Goal: Task Accomplishment & Management: Manage account settings

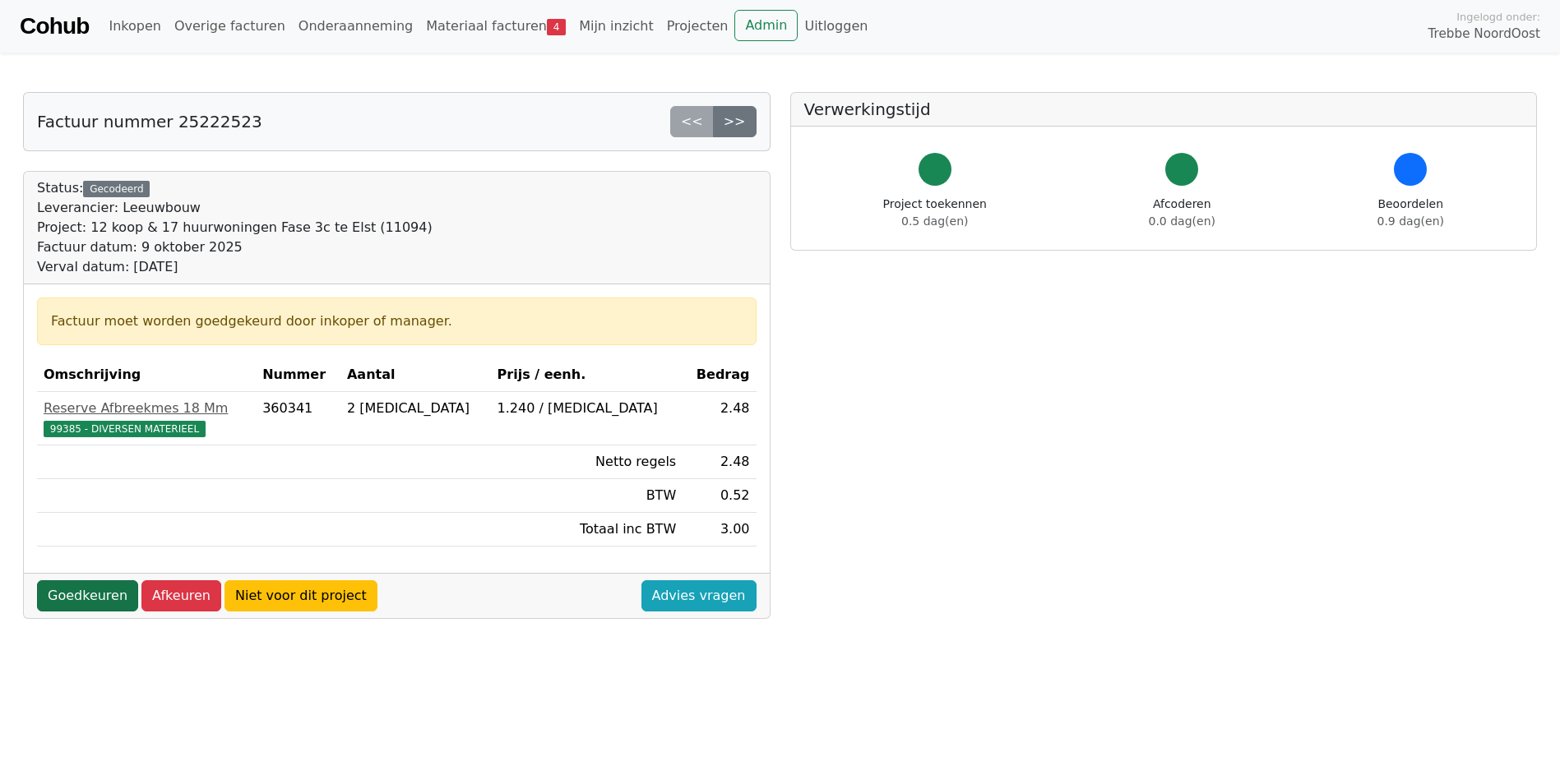
click at [87, 590] on link "Goedkeuren" at bounding box center [87, 596] width 101 height 31
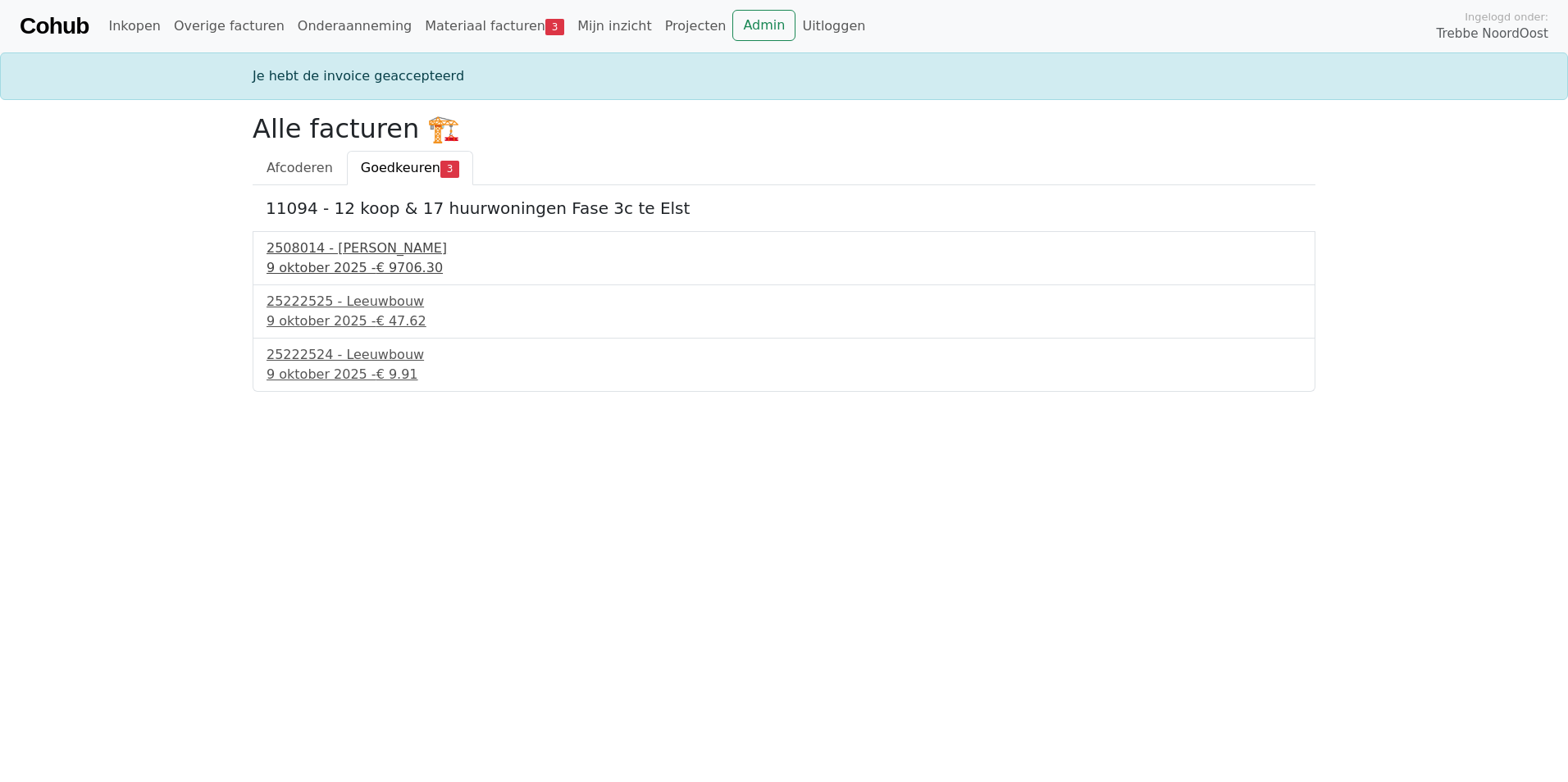
click at [378, 263] on span "€ 9706.30" at bounding box center [409, 268] width 67 height 16
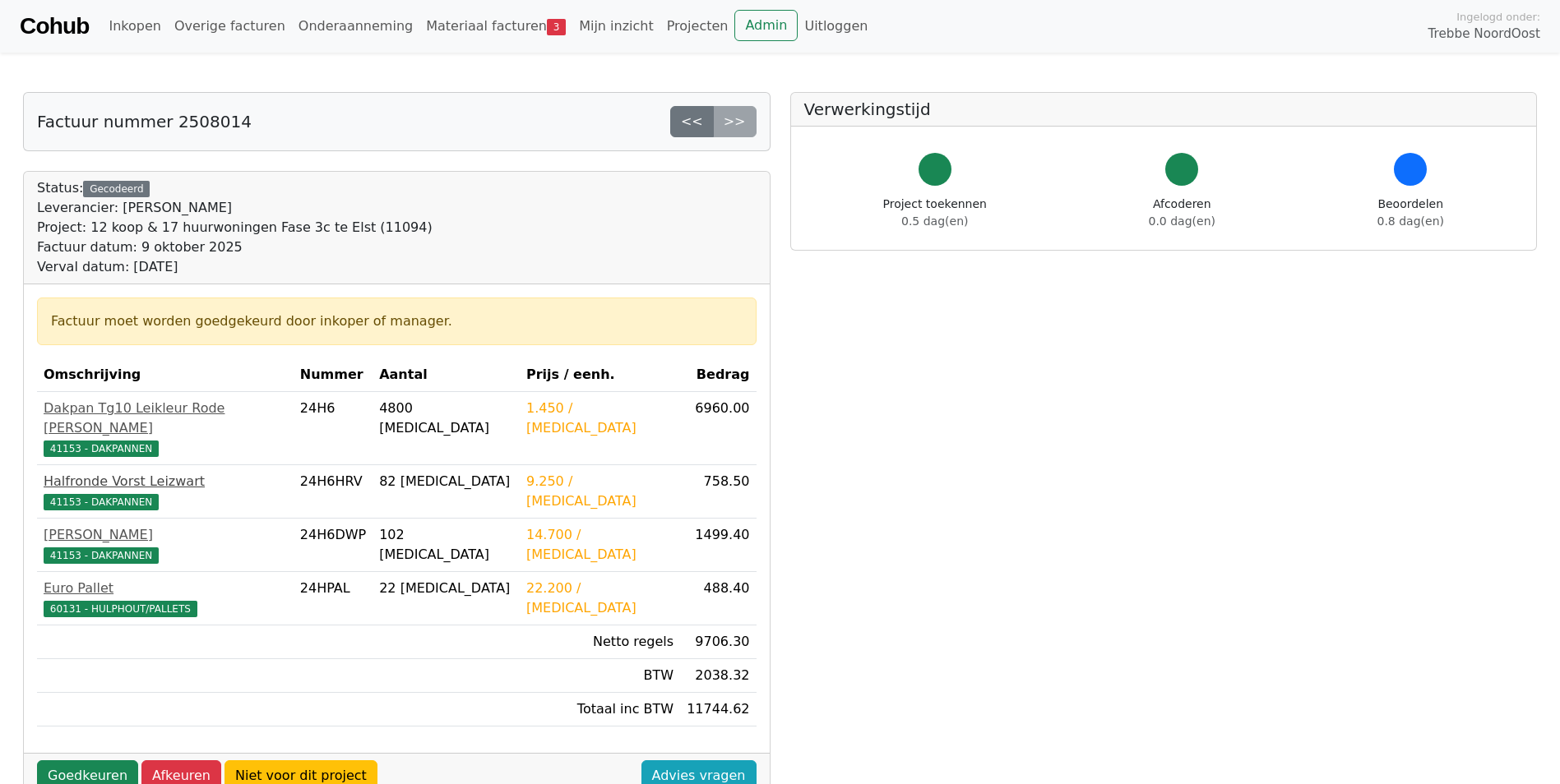
scroll to position [82, 0]
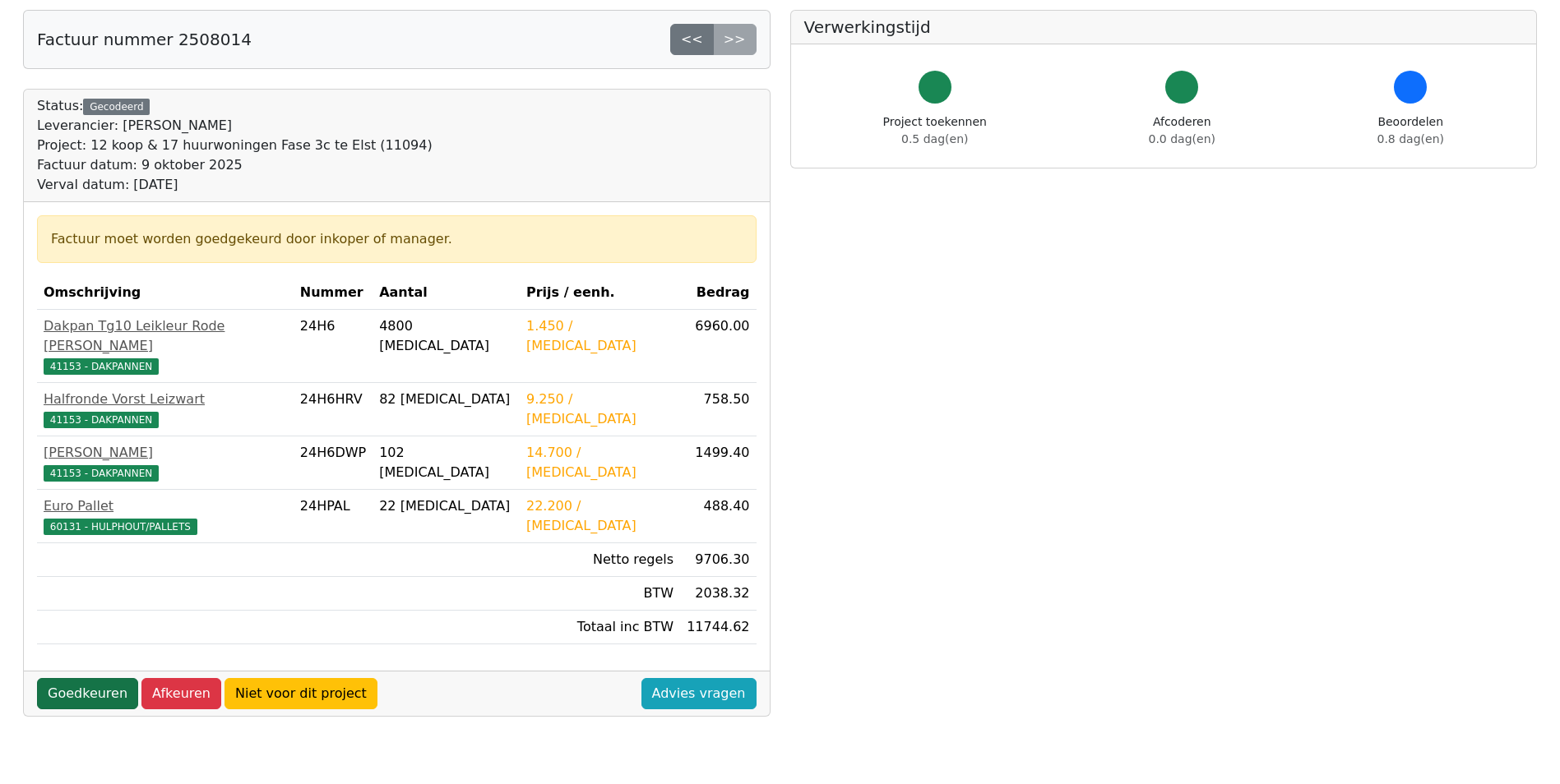
click at [69, 679] on link "Goedkeuren" at bounding box center [87, 694] width 101 height 31
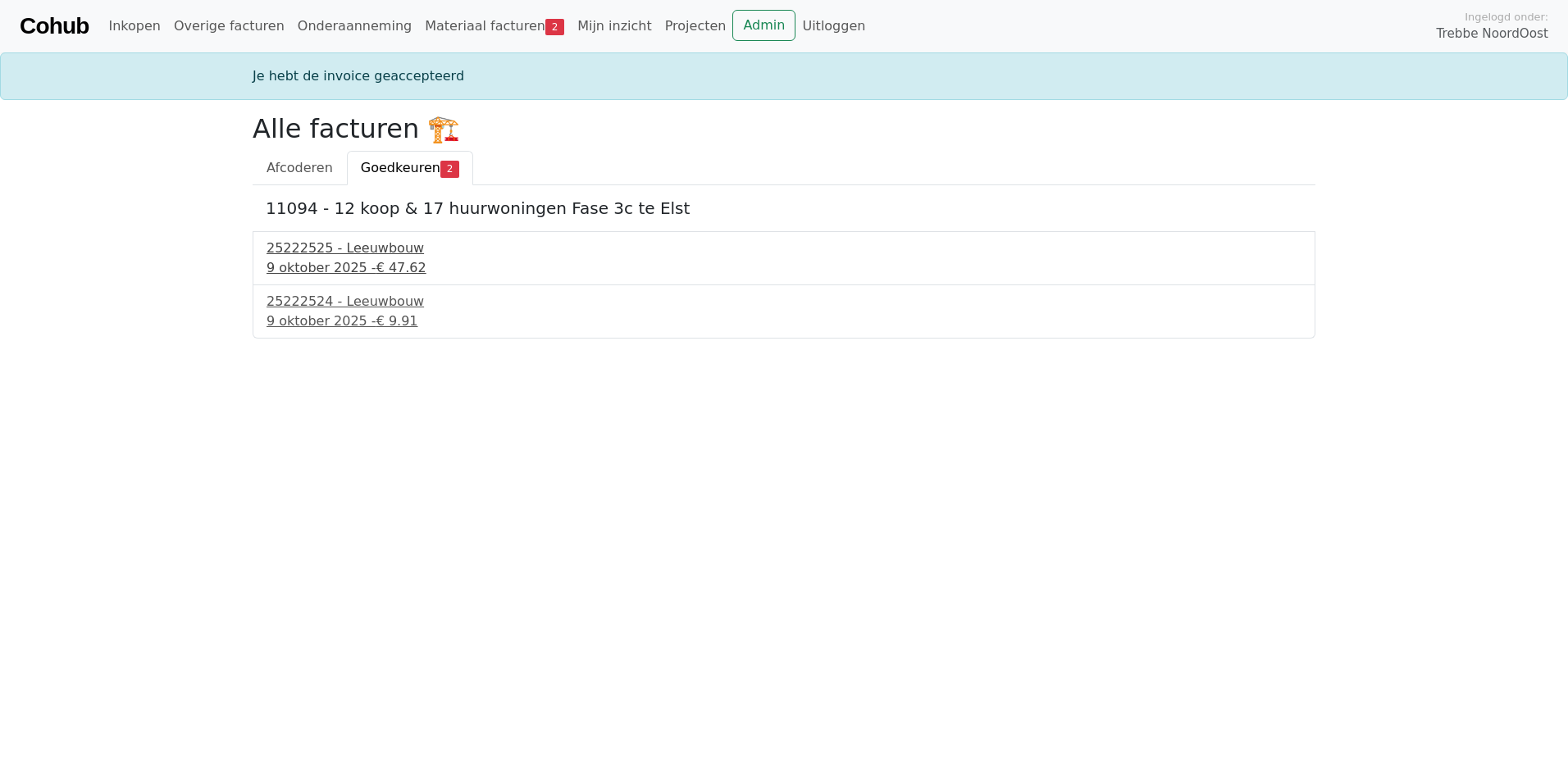
click at [357, 248] on div "25222525 - Leeuwbouw" at bounding box center [784, 248] width 1035 height 20
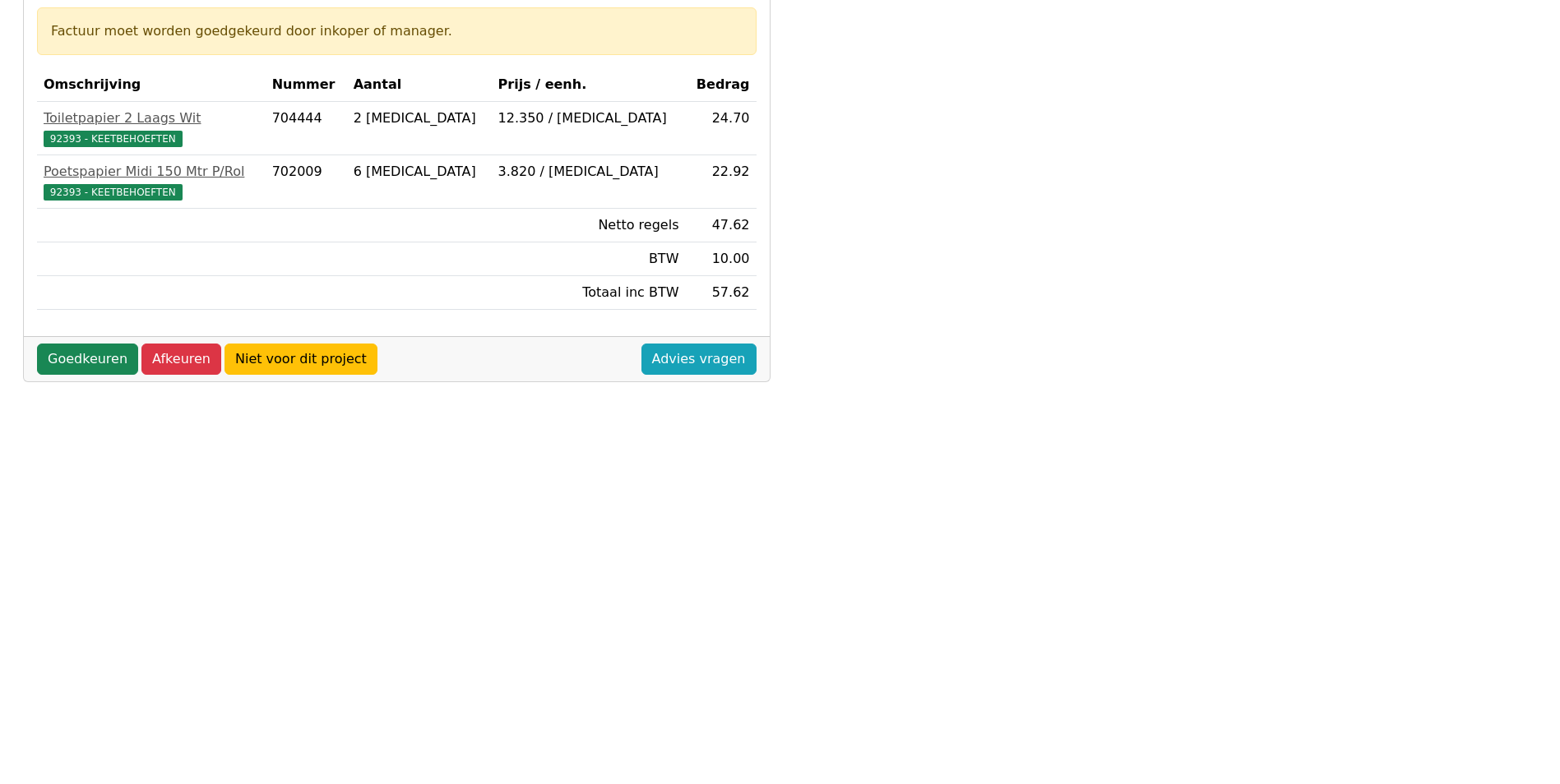
scroll to position [329, 0]
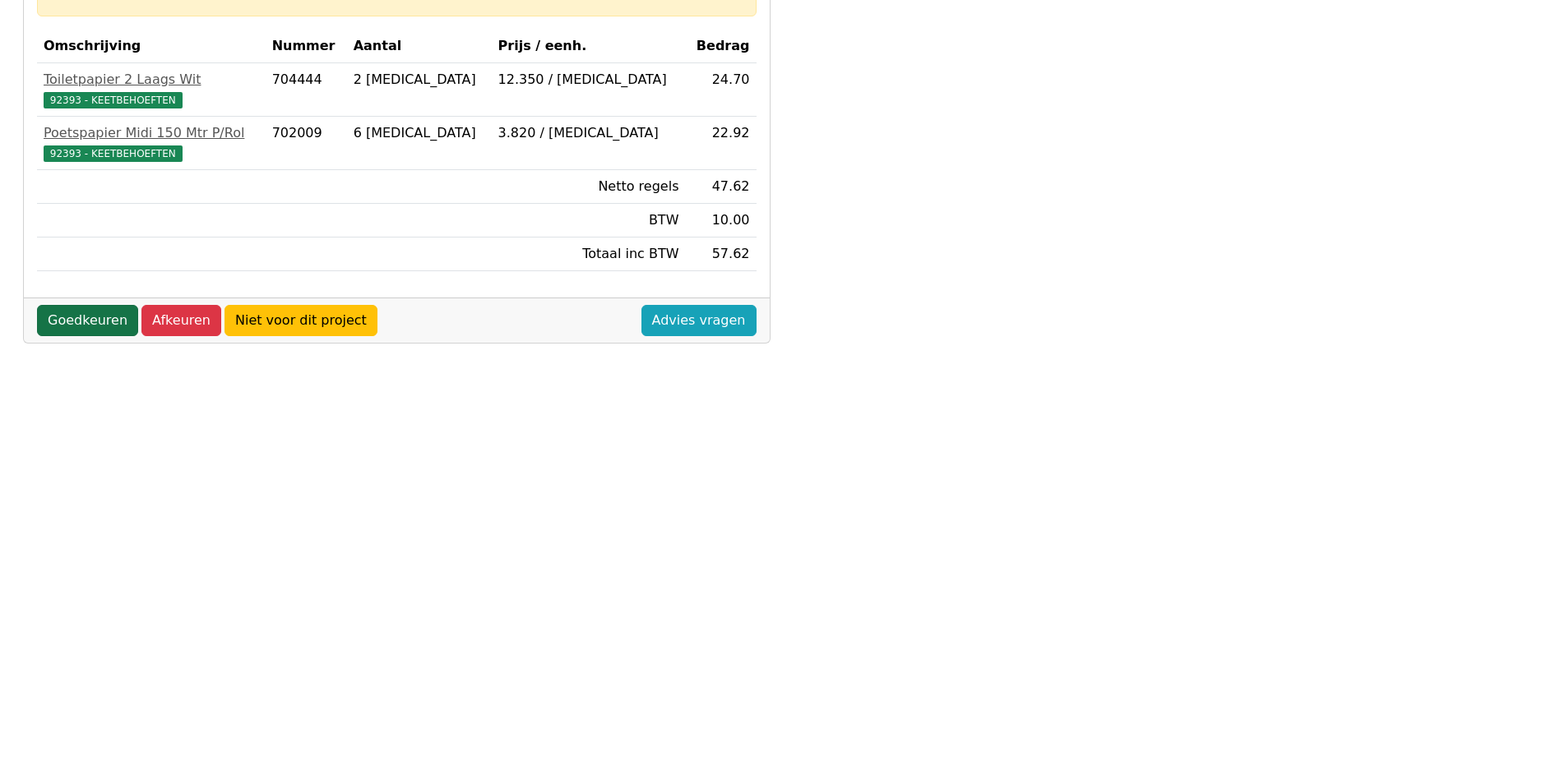
click at [90, 331] on link "Goedkeuren" at bounding box center [87, 321] width 101 height 31
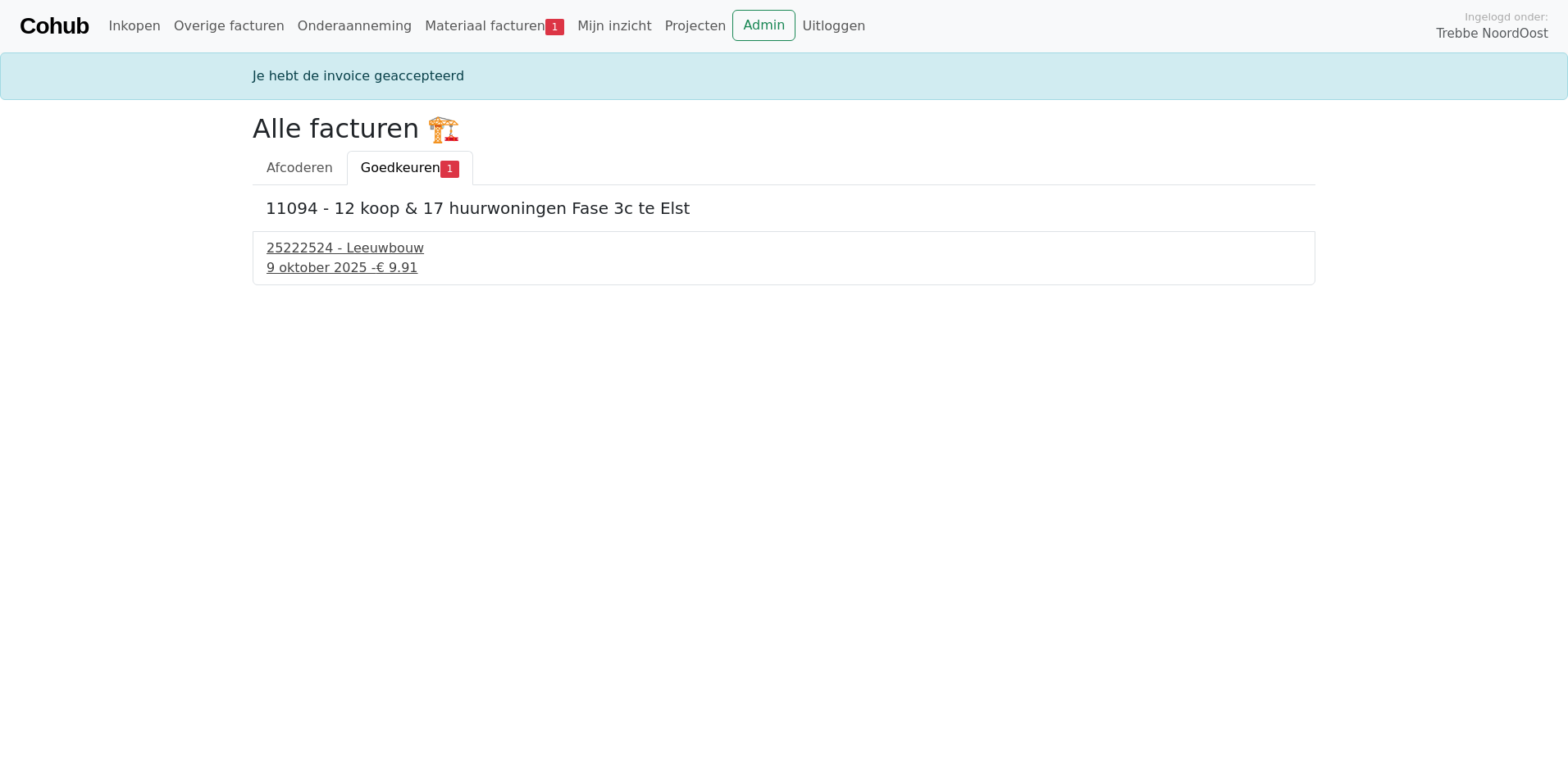
click at [328, 260] on div "9 oktober 2025 - € 9.91" at bounding box center [784, 269] width 1035 height 20
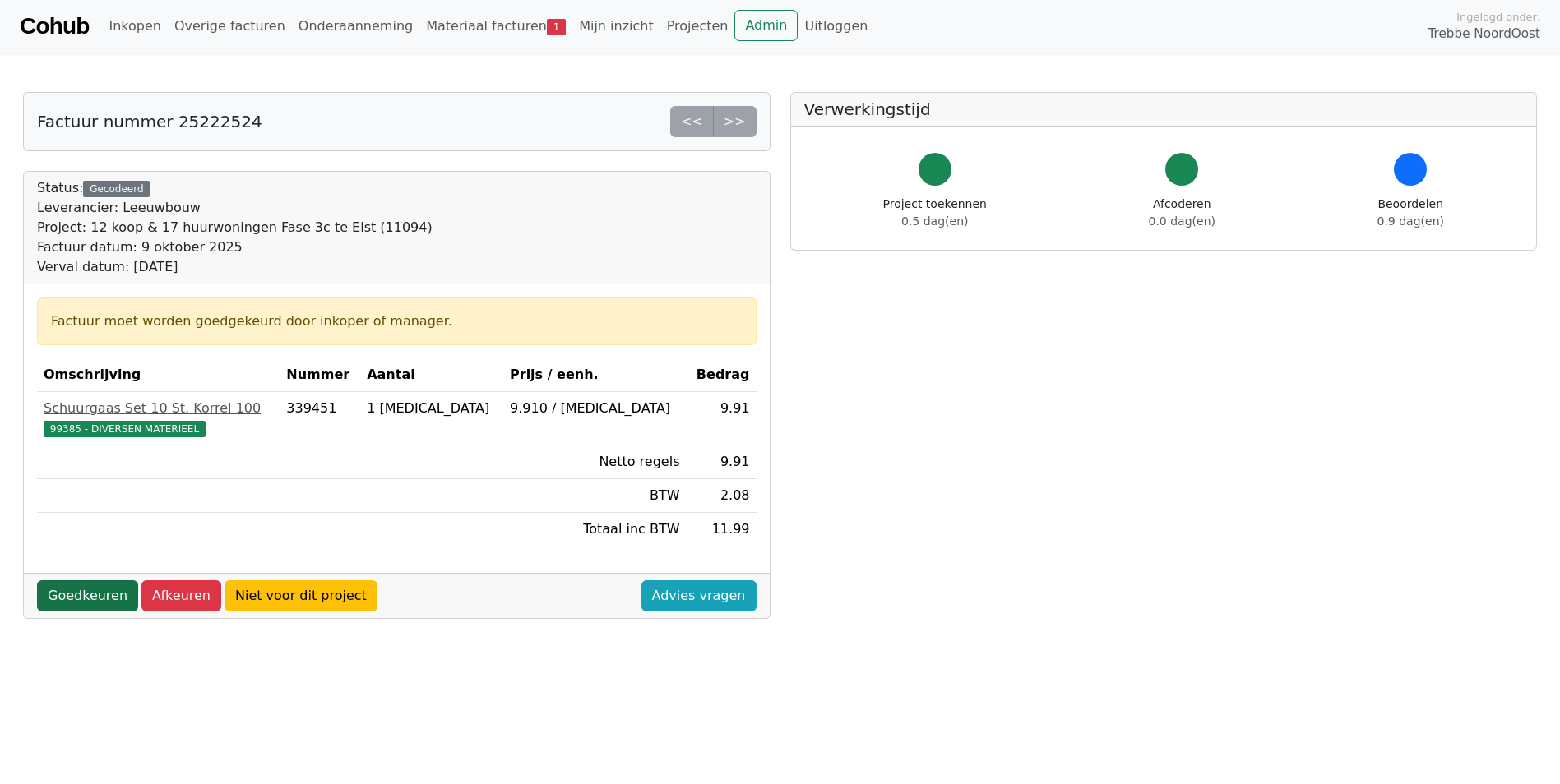
click at [89, 604] on link "Goedkeuren" at bounding box center [87, 596] width 101 height 31
